Goal: Information Seeking & Learning: Learn about a topic

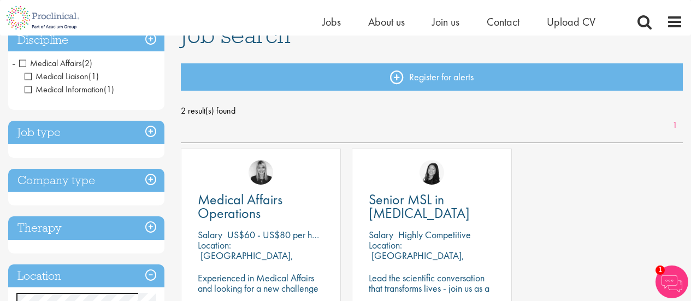
scroll to position [118, 0]
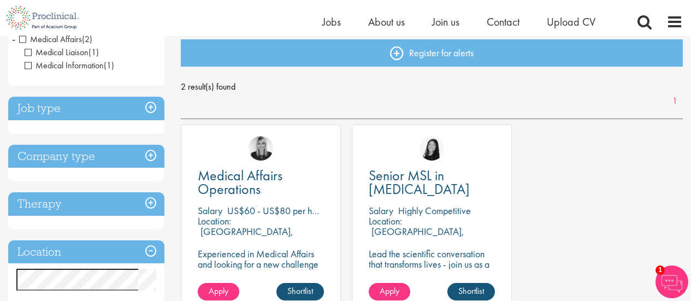
click at [103, 245] on h3 "Location" at bounding box center [86, 251] width 156 height 23
click at [149, 248] on h3 "Location" at bounding box center [86, 251] width 156 height 23
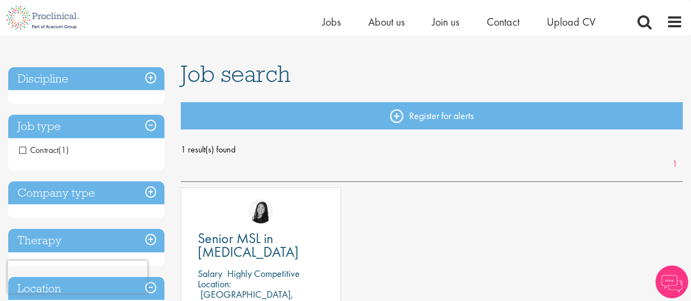
click at [125, 126] on h3 "Job type" at bounding box center [86, 126] width 156 height 23
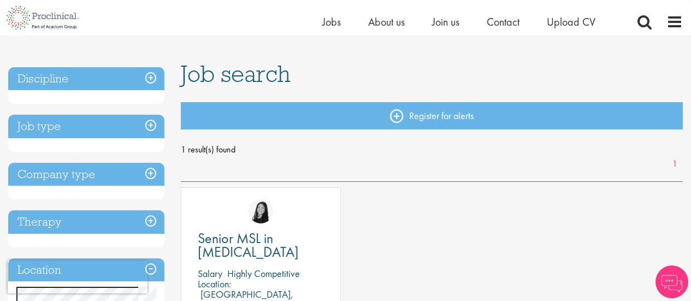
click at [105, 88] on h3 "Discipline" at bounding box center [86, 78] width 156 height 23
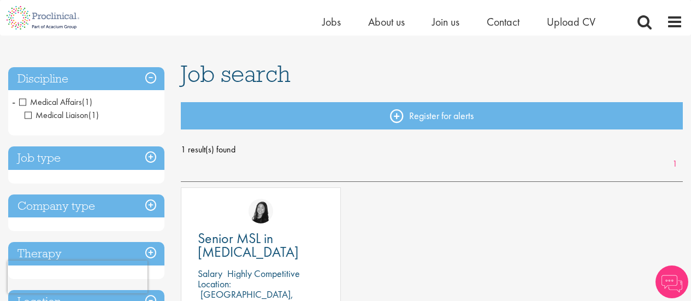
click at [31, 116] on span "Medical Liaison" at bounding box center [57, 114] width 64 height 11
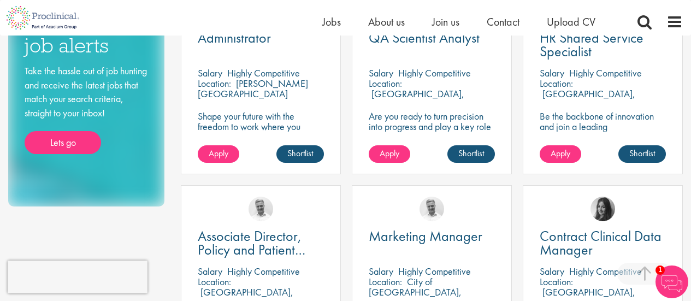
scroll to position [664, 0]
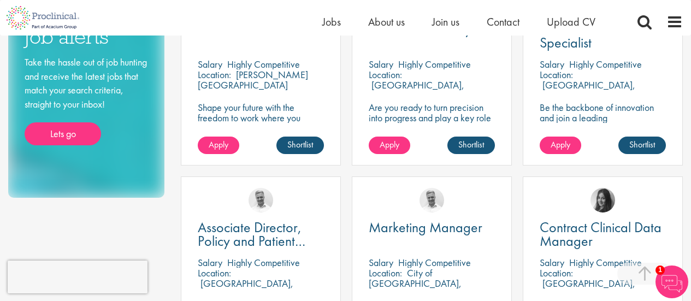
click at [670, 160] on html "This website uses cookies. By continuing to use this site, you are giving your …" at bounding box center [345, 149] width 691 height 1627
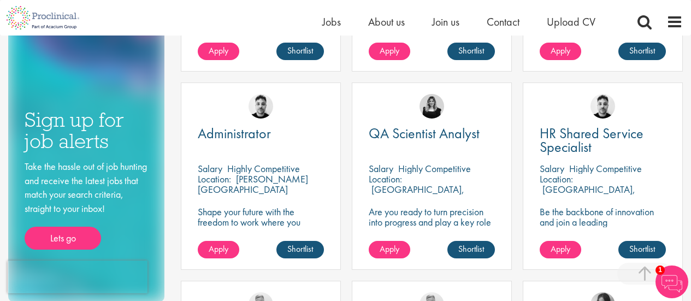
scroll to position [548, 0]
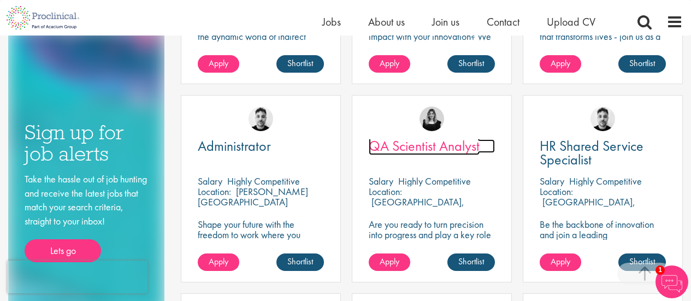
click at [428, 149] on span "QA Scientist Analyst" at bounding box center [423, 145] width 111 height 19
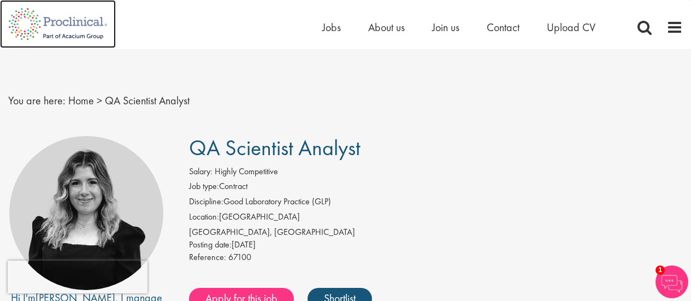
click at [85, 25] on img at bounding box center [58, 24] width 116 height 48
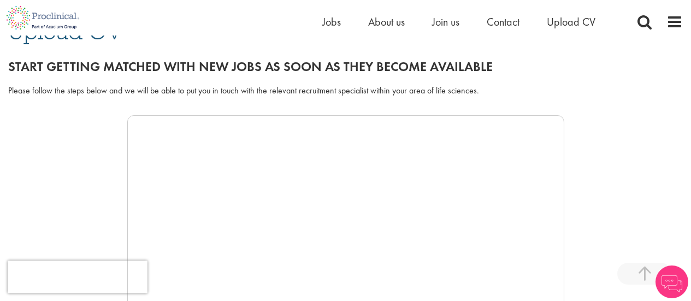
scroll to position [292, 0]
